Goal: Task Accomplishment & Management: Manage account settings

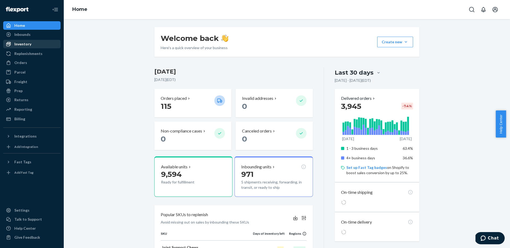
click at [28, 44] on div "Inventory" at bounding box center [22, 43] width 17 height 5
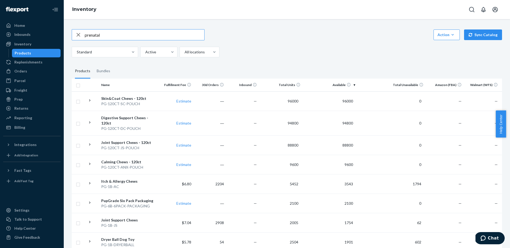
type input "prenatal"
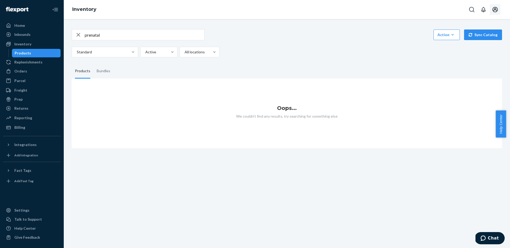
click at [496, 7] on icon "Open account menu" at bounding box center [495, 9] width 6 height 6
click at [467, 52] on div "Log out" at bounding box center [483, 57] width 40 height 10
